Goal: Navigation & Orientation: Find specific page/section

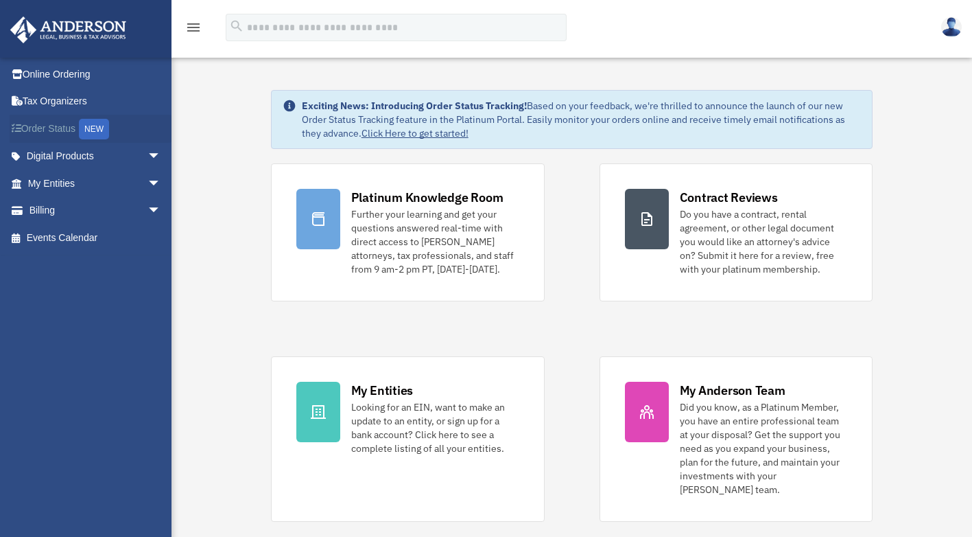
click at [56, 128] on link "Order Status NEW" at bounding box center [96, 129] width 172 height 28
click at [60, 185] on link "My Entities arrow_drop_down" at bounding box center [96, 182] width 172 height 27
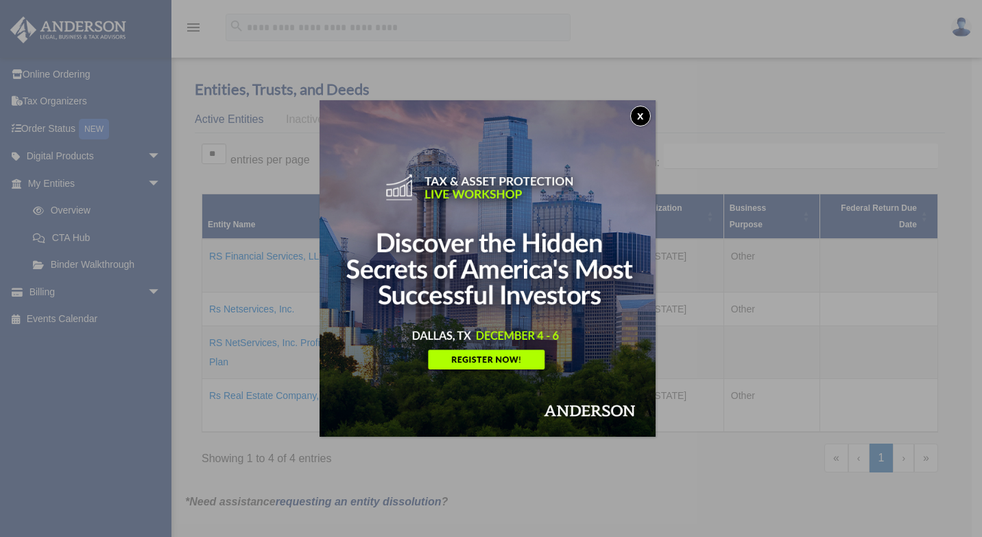
click at [644, 112] on button "x" at bounding box center [641, 116] width 21 height 21
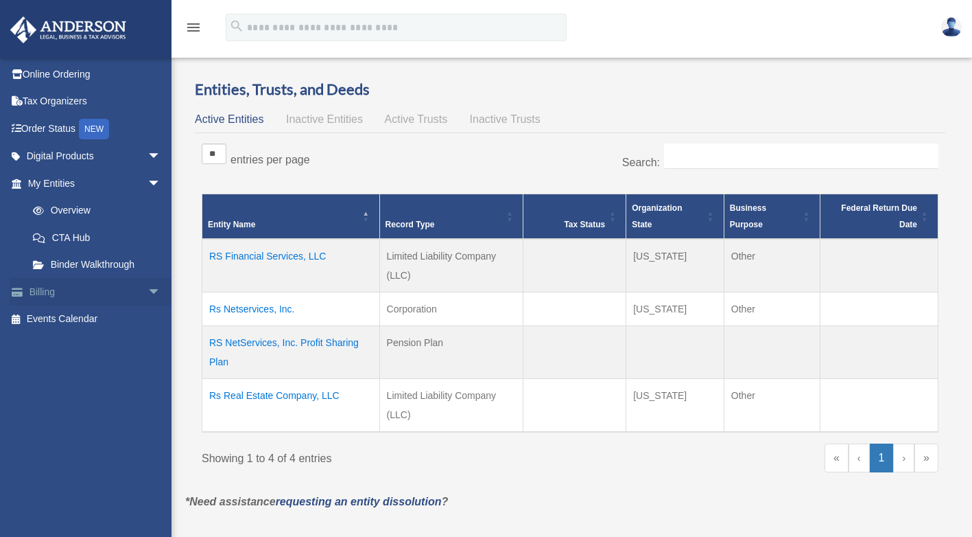
click at [47, 294] on link "Billing arrow_drop_down" at bounding box center [96, 291] width 172 height 27
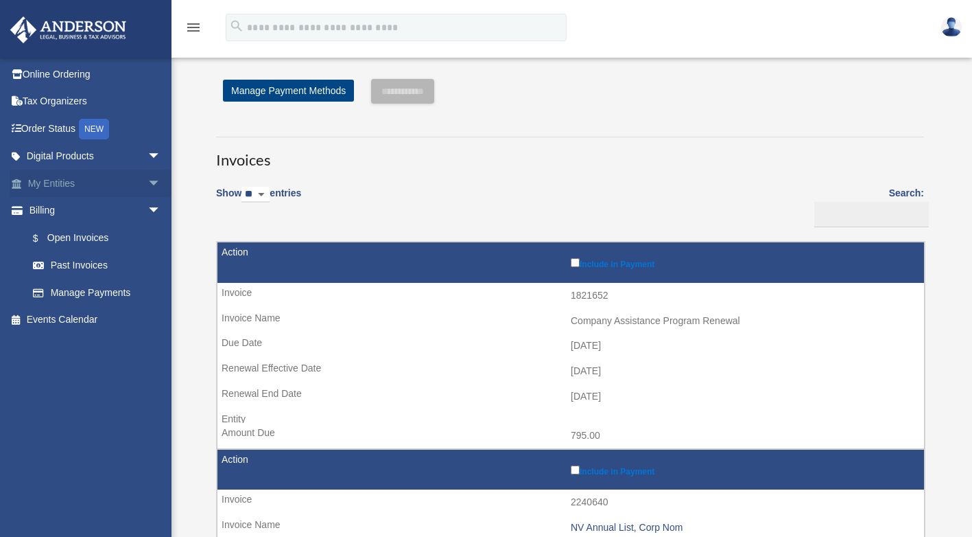
click at [51, 183] on link "My Entities arrow_drop_down" at bounding box center [96, 182] width 172 height 27
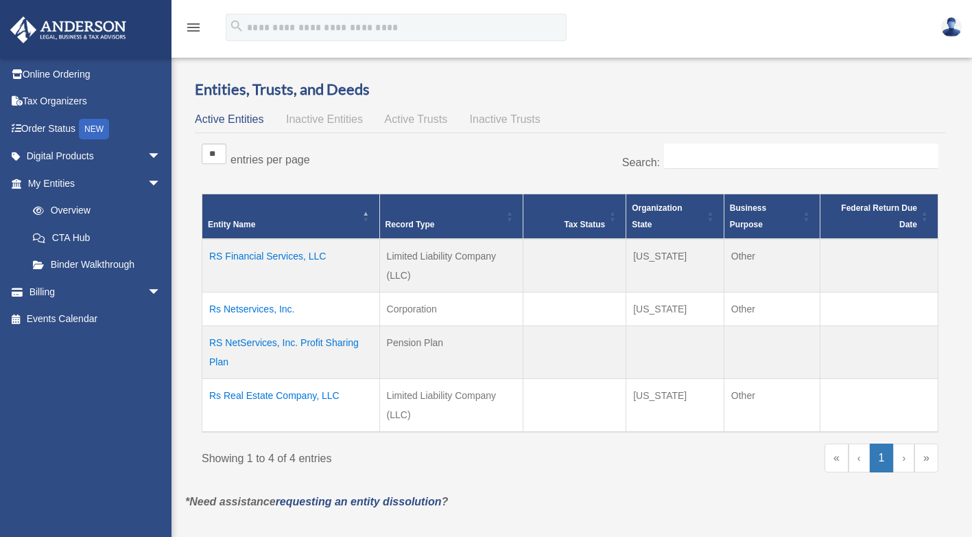
click at [193, 27] on icon "menu" at bounding box center [193, 27] width 16 height 16
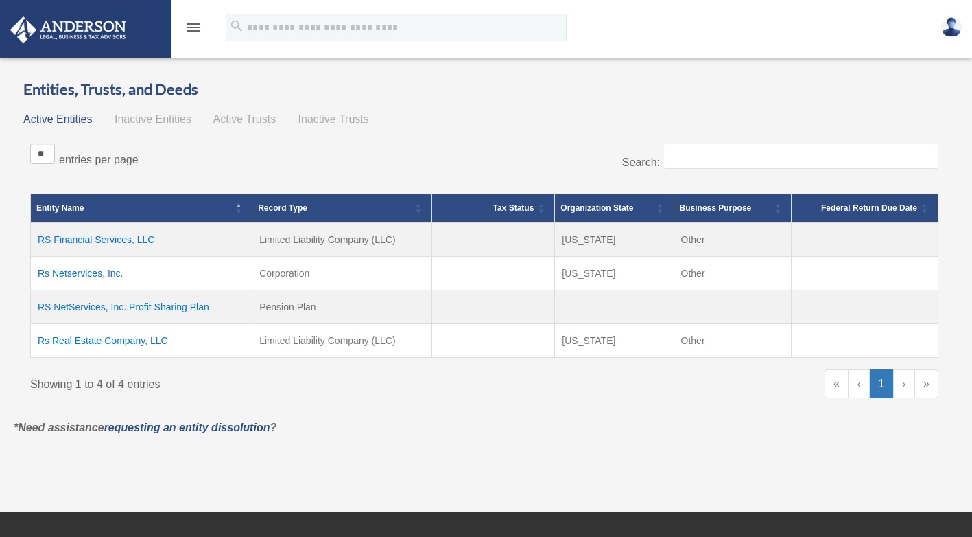
click at [193, 27] on icon "menu" at bounding box center [193, 27] width 16 height 16
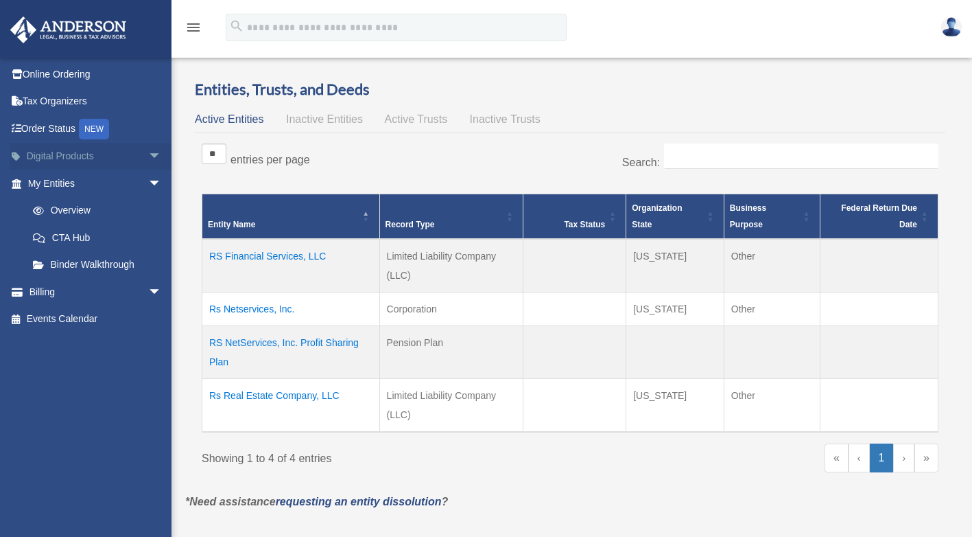
click at [69, 154] on link "Digital Products arrow_drop_down" at bounding box center [96, 156] width 172 height 27
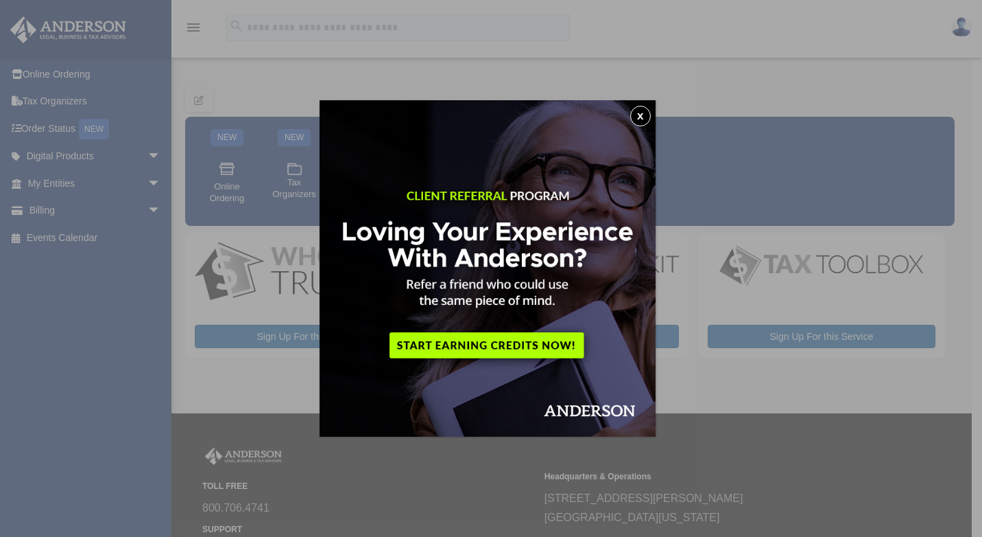
click at [644, 117] on button "x" at bounding box center [641, 116] width 21 height 21
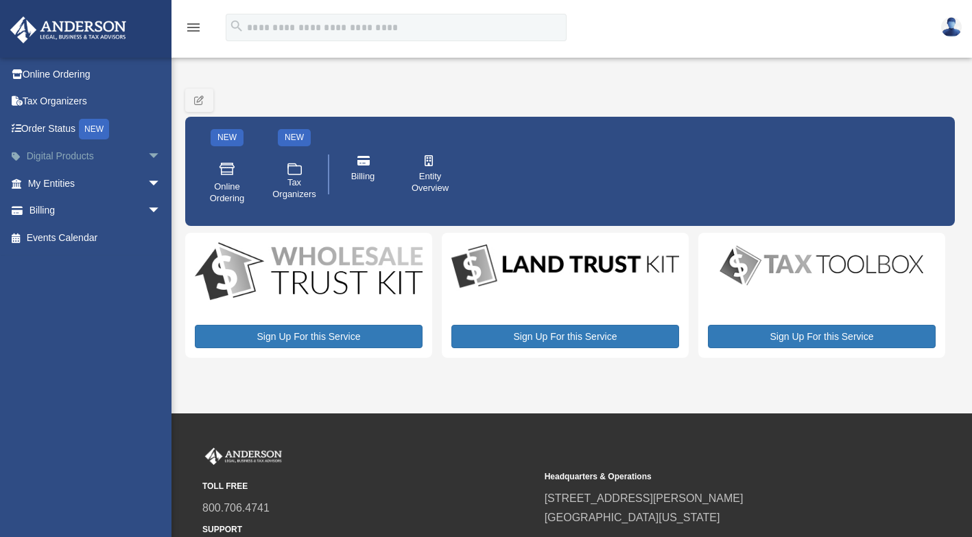
click at [78, 156] on link "Digital Products arrow_drop_down" at bounding box center [96, 156] width 172 height 27
click at [434, 185] on span "Entity Overview" at bounding box center [430, 182] width 38 height 23
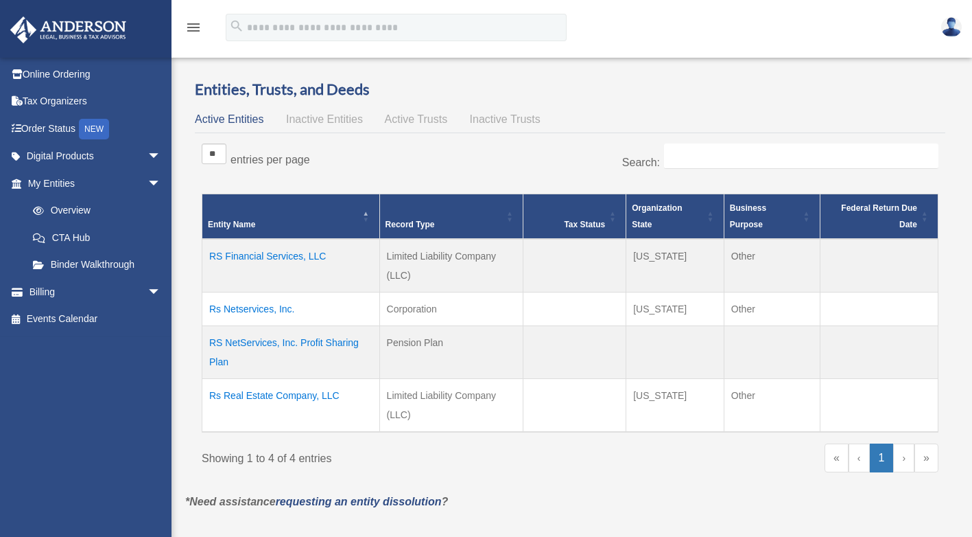
click at [423, 119] on span "Active Trusts" at bounding box center [416, 119] width 63 height 12
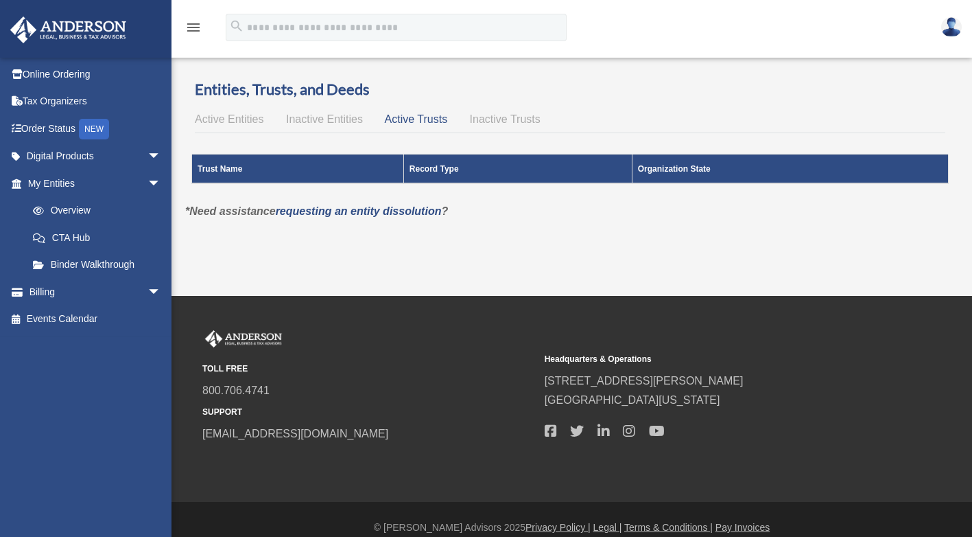
click at [221, 118] on span "Active Entities" at bounding box center [229, 119] width 69 height 12
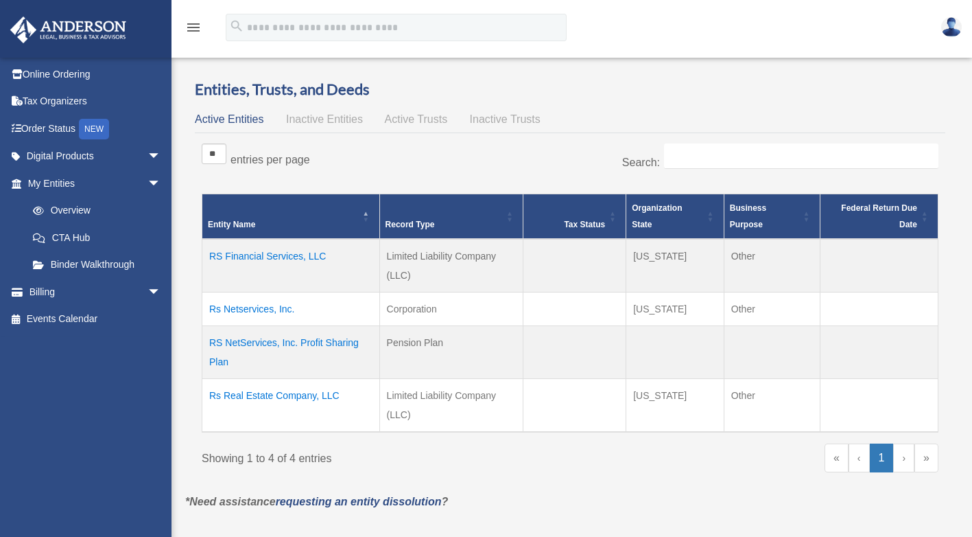
click at [68, 34] on img at bounding box center [68, 29] width 124 height 27
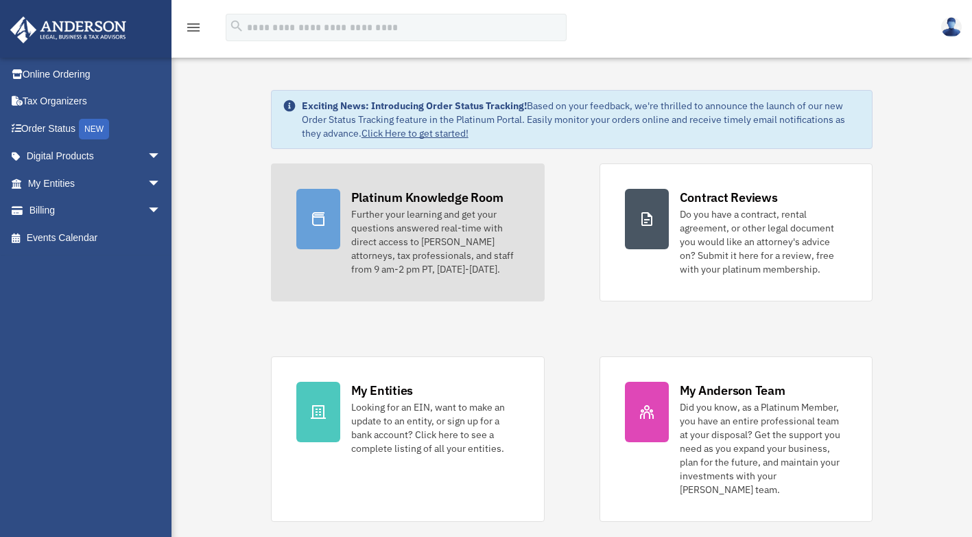
click at [423, 237] on div "Further your learning and get your questions answered real-time with direct acc…" at bounding box center [435, 241] width 168 height 69
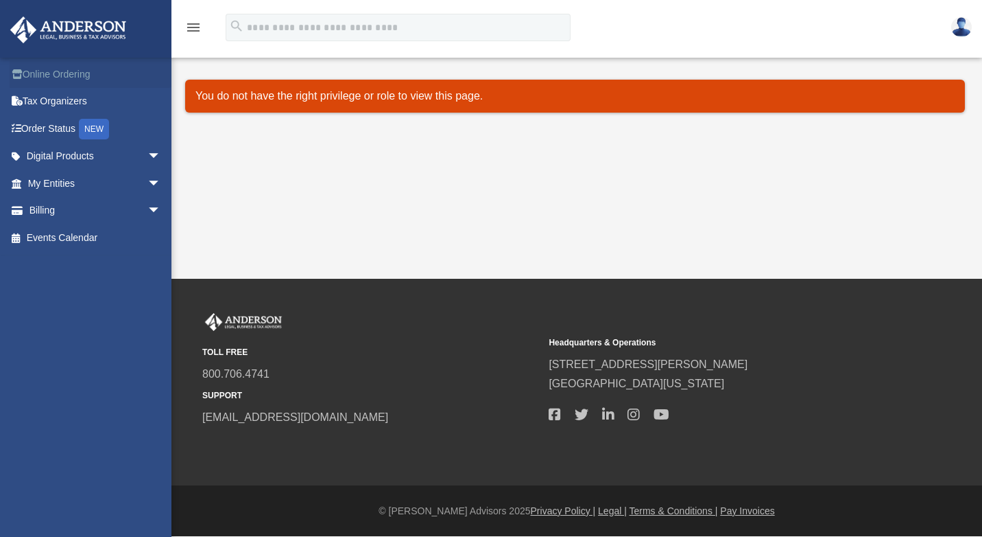
click at [73, 73] on link "Online Ordering" at bounding box center [96, 73] width 172 height 27
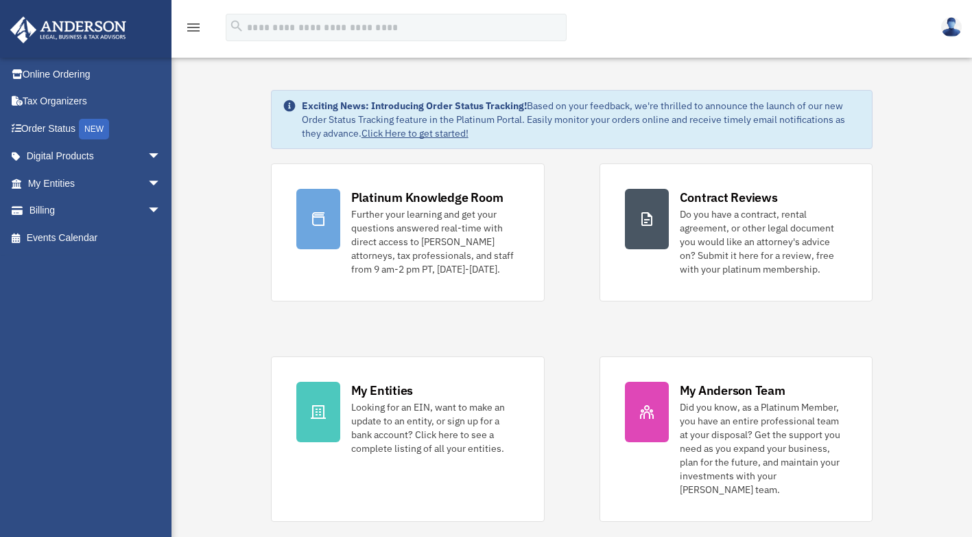
click at [950, 22] on img at bounding box center [951, 27] width 21 height 20
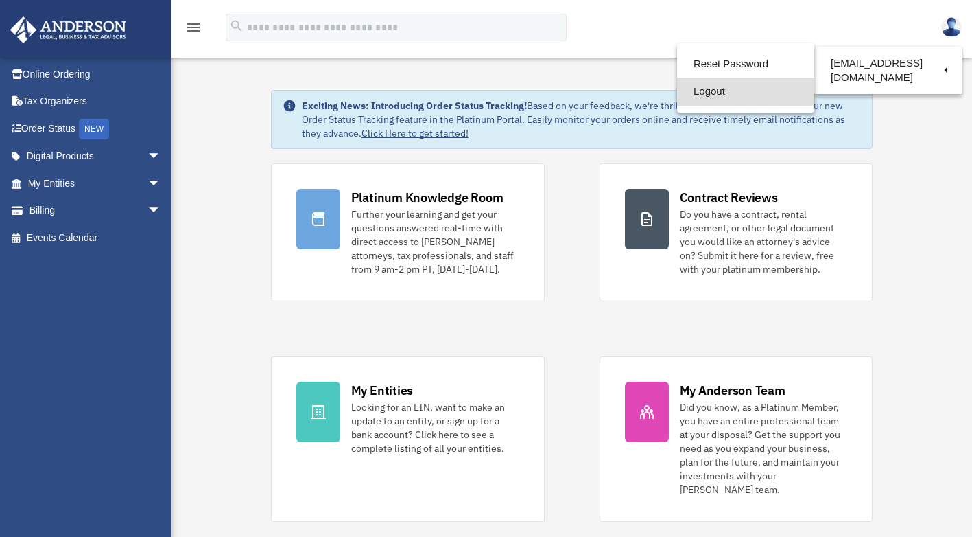
click at [703, 90] on link "Logout" at bounding box center [745, 92] width 137 height 28
